Goal: Information Seeking & Learning: Learn about a topic

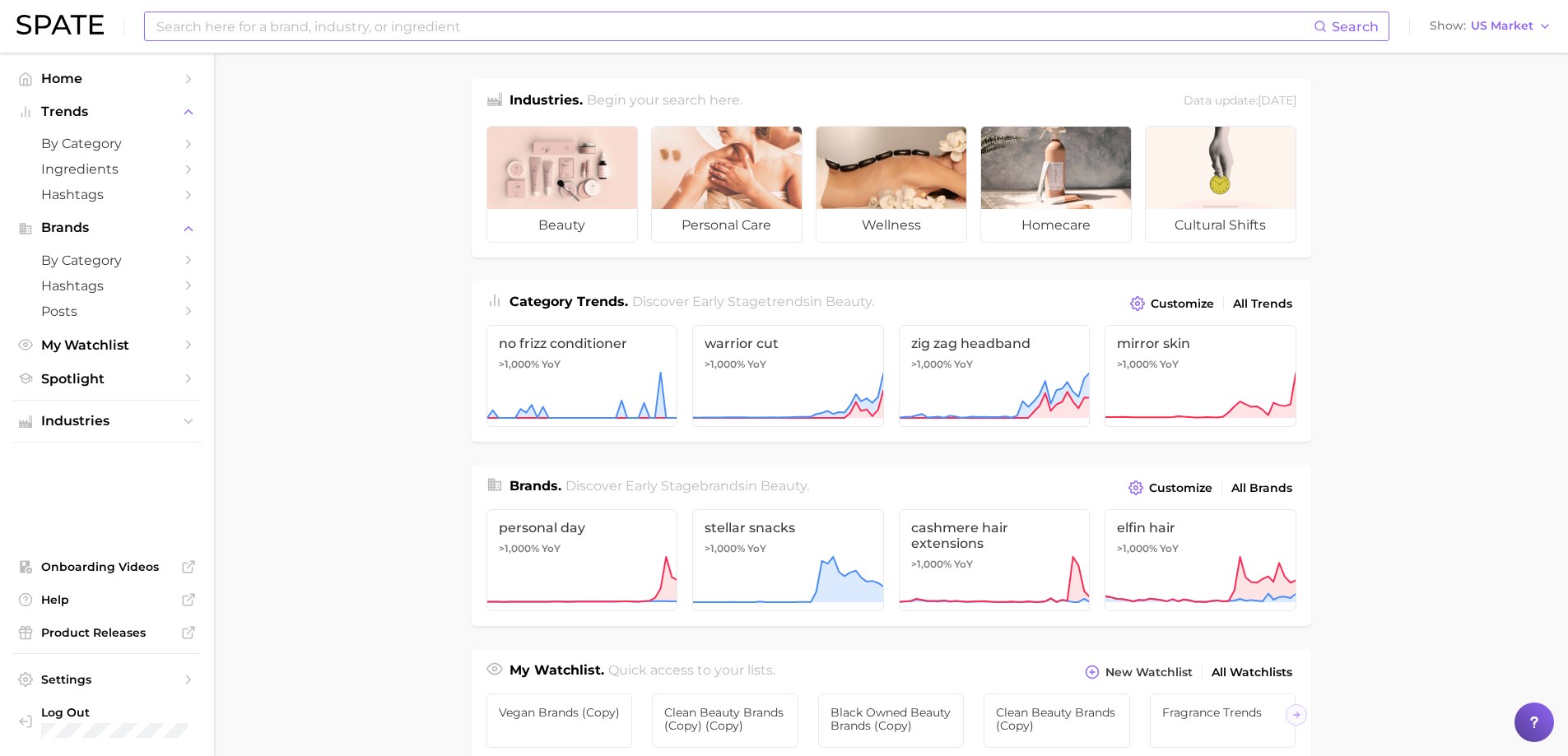
click at [431, 29] on input at bounding box center [734, 26] width 1159 height 28
type input "arabian perfume"
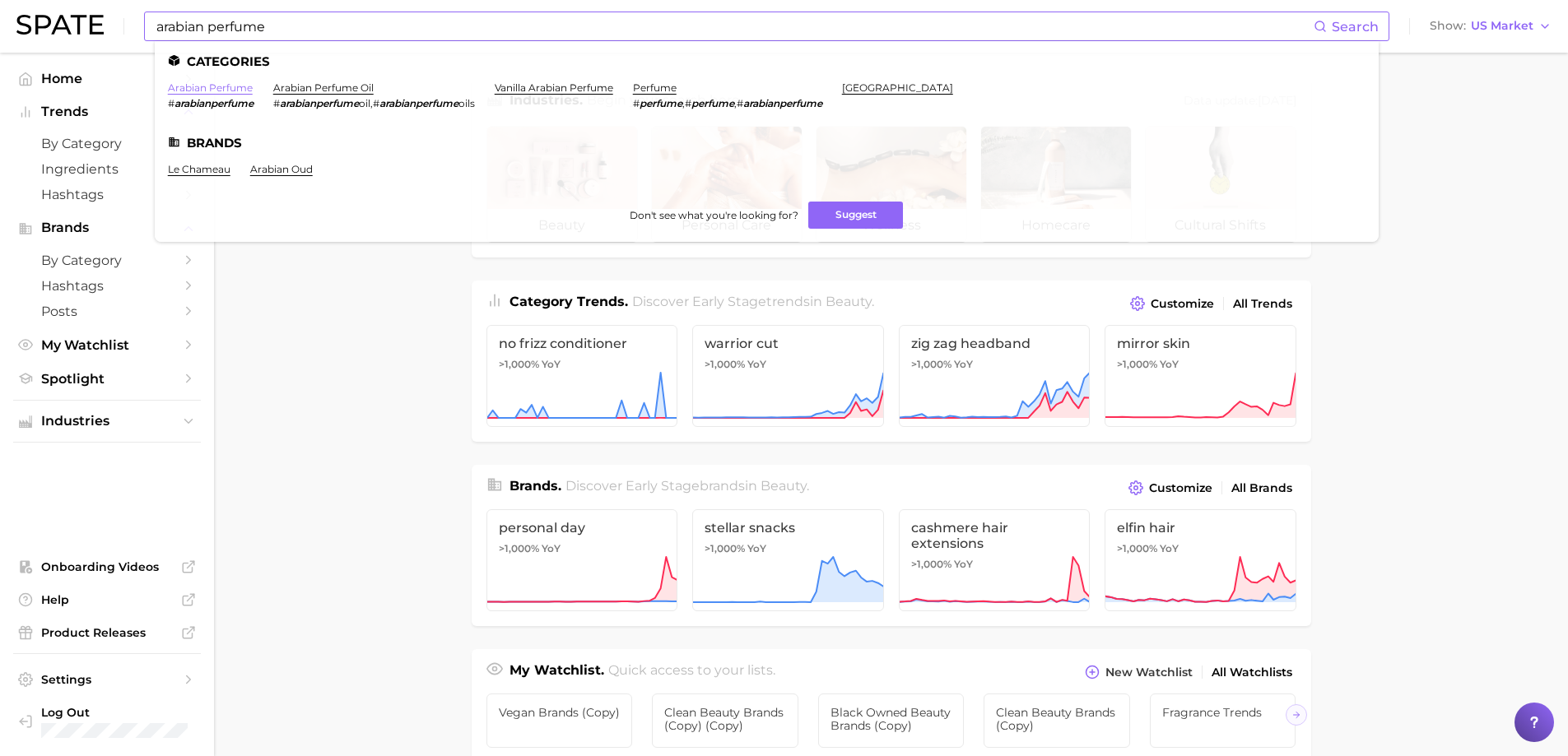
click at [216, 81] on link "arabian perfume" at bounding box center [210, 87] width 85 height 12
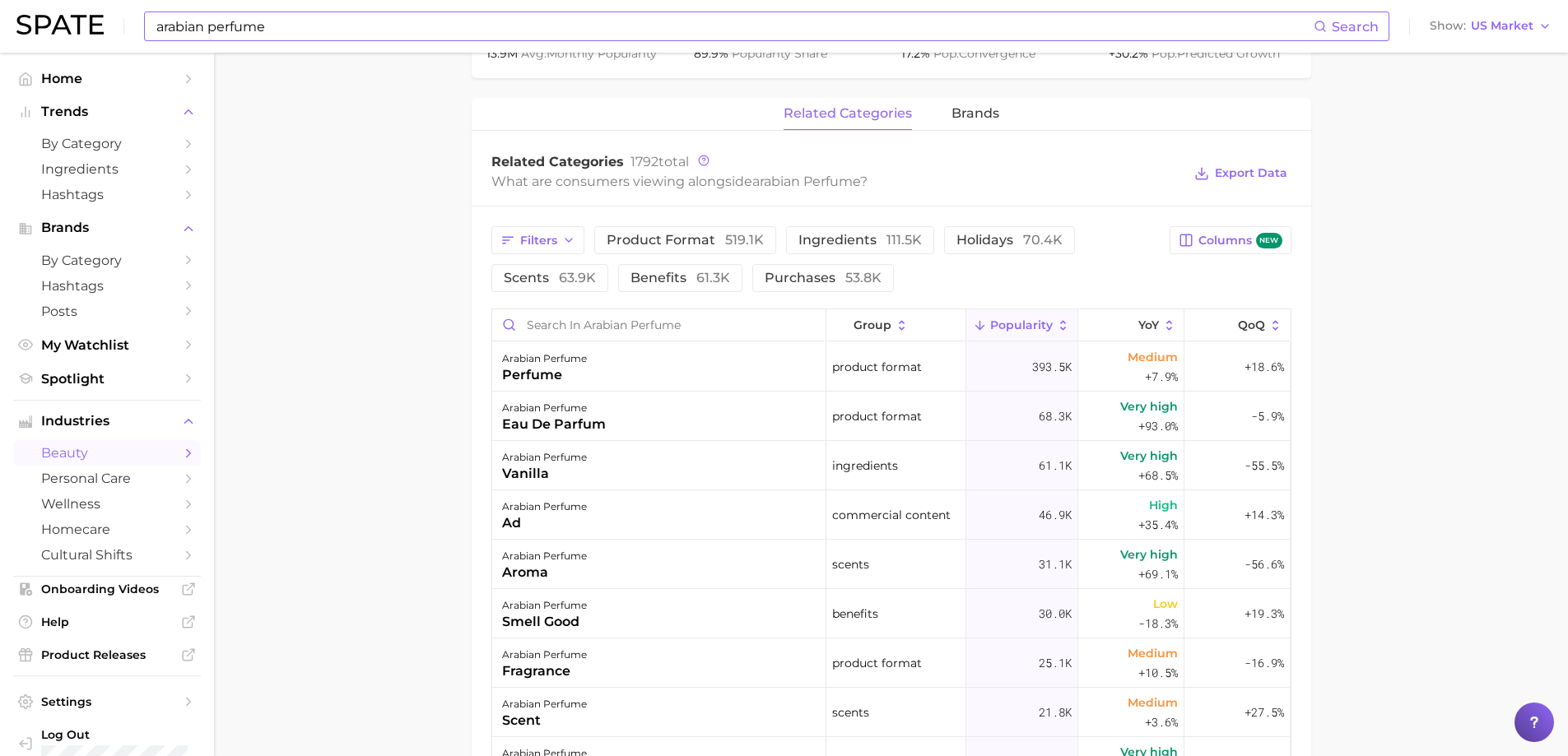
scroll to position [740, 0]
